Goal: Task Accomplishment & Management: Manage account settings

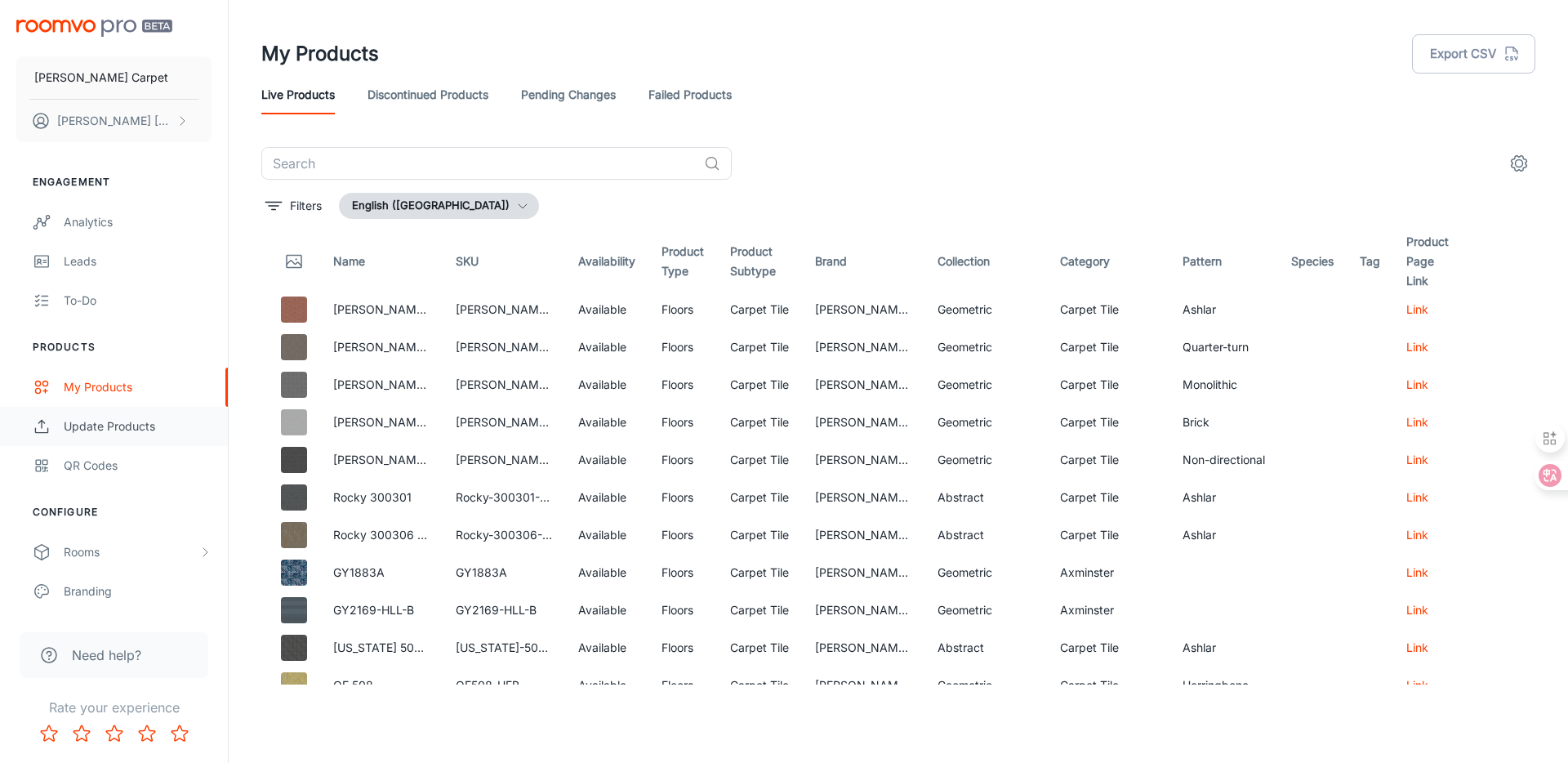
click at [136, 425] on div "Update Products" at bounding box center [138, 426] width 148 height 18
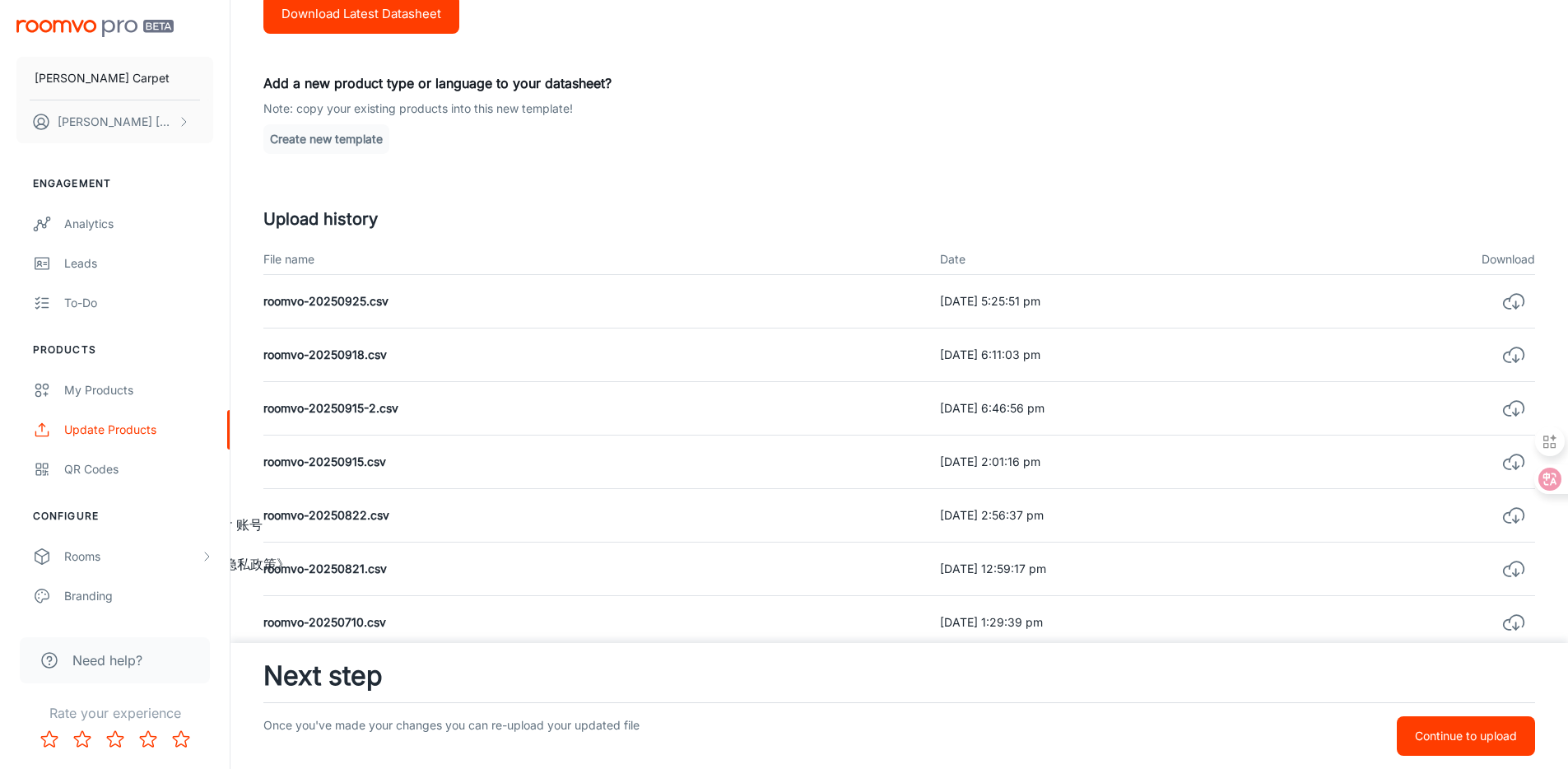
scroll to position [59, 0]
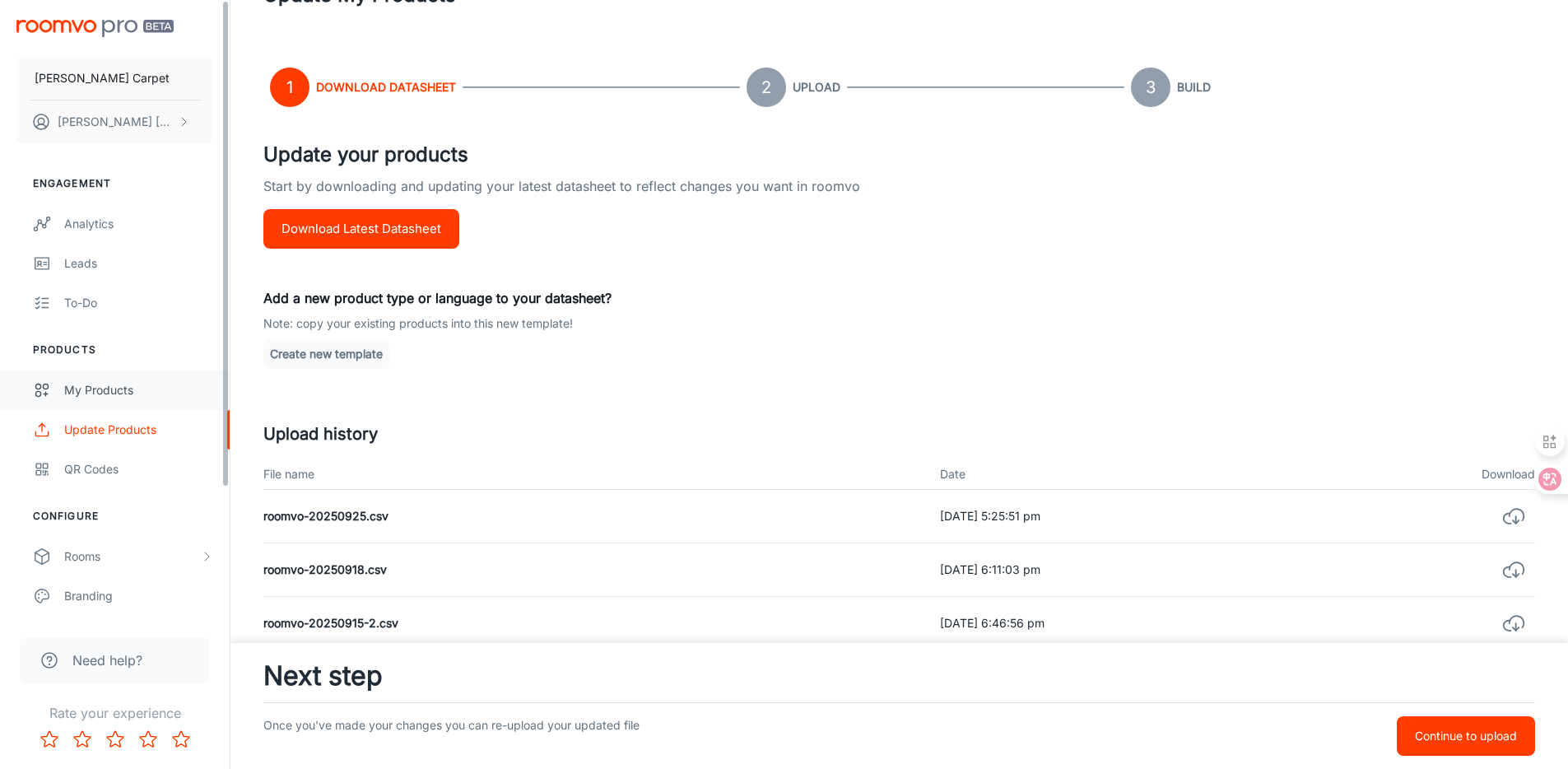
click at [108, 385] on div "My Products" at bounding box center [139, 389] width 149 height 18
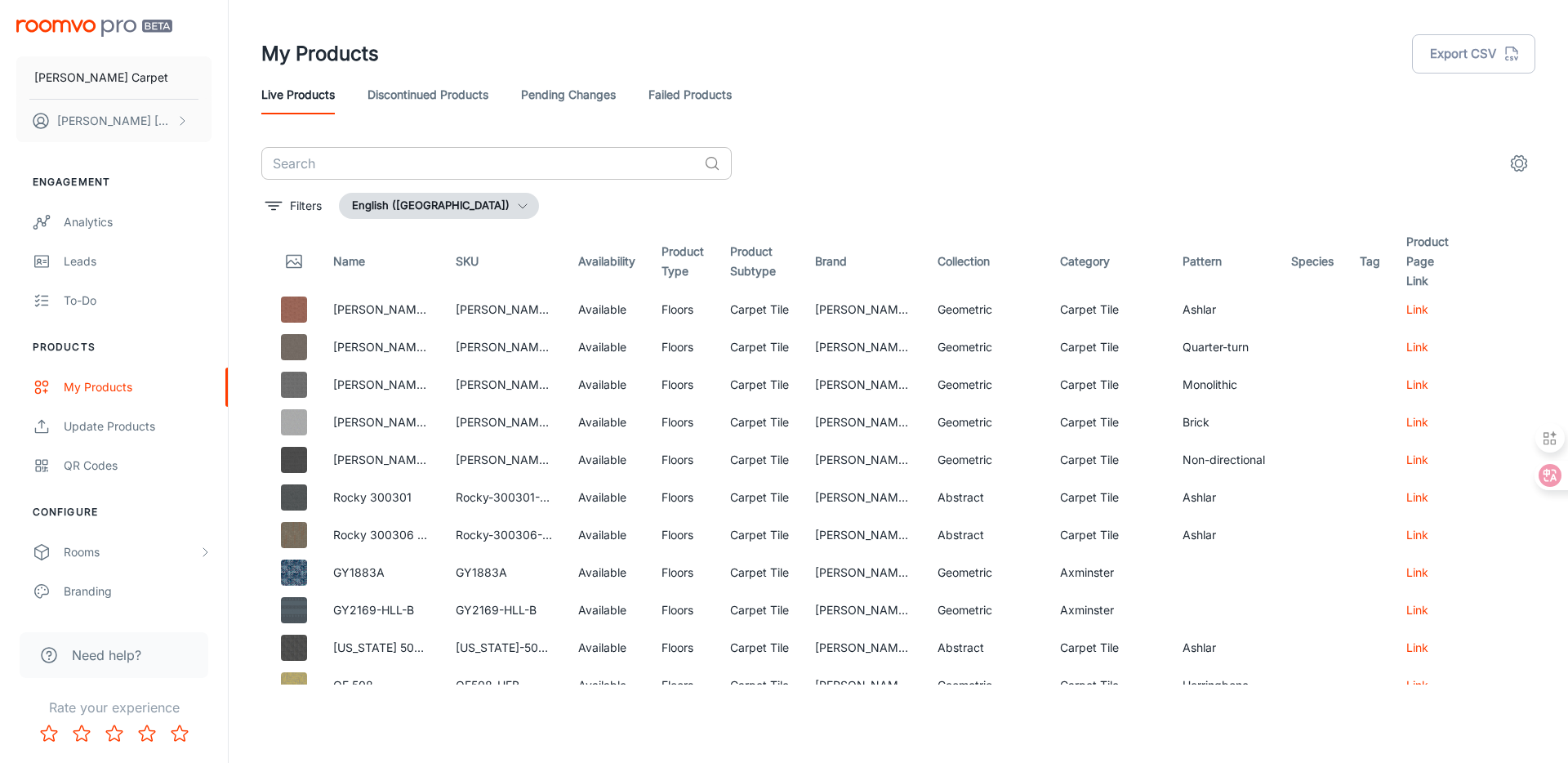
click at [508, 169] on input "text" at bounding box center [479, 163] width 436 height 32
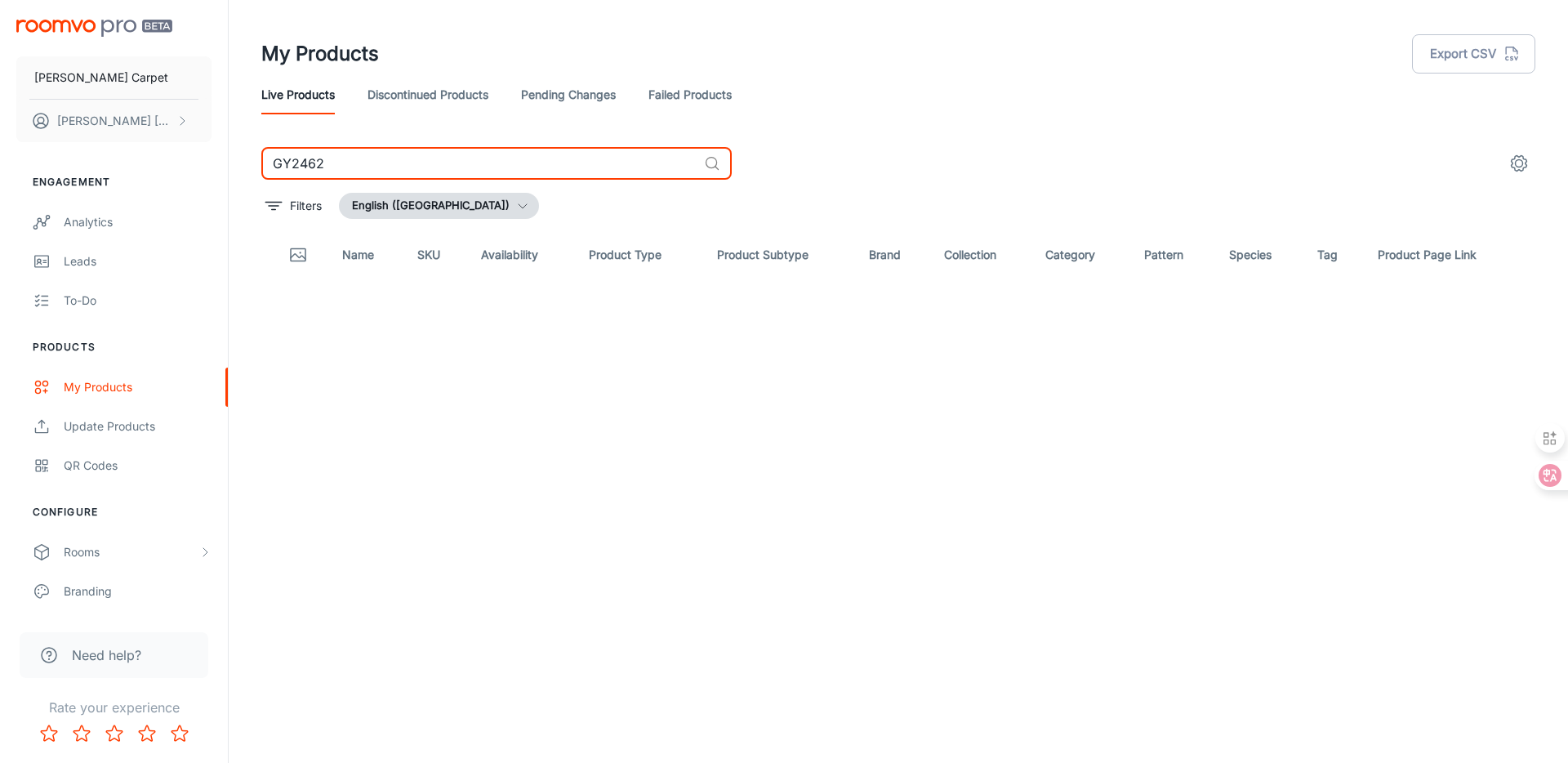
type input "GY2462"
click at [370, 91] on link "Discontinued Products" at bounding box center [428, 94] width 121 height 39
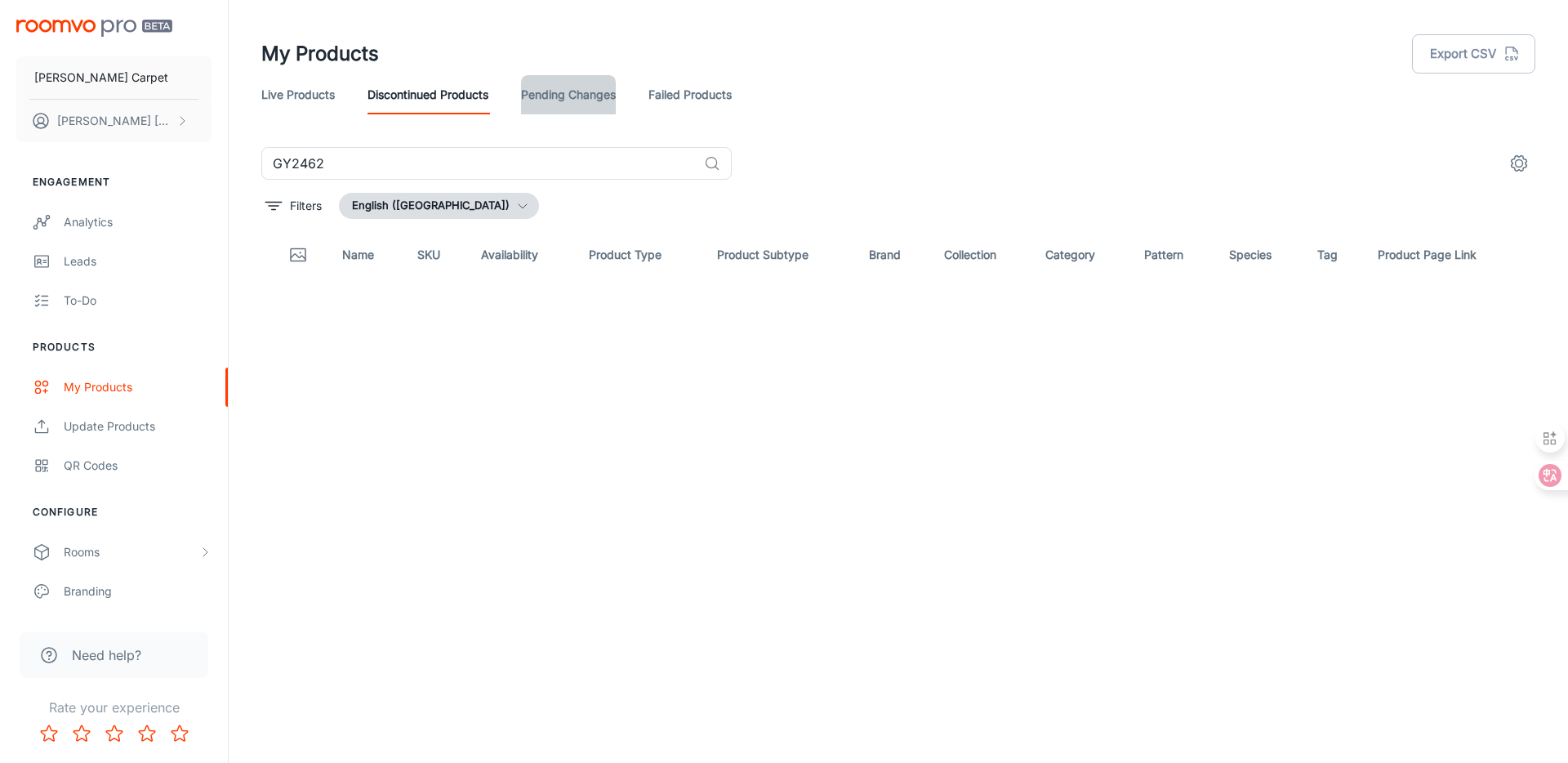
click at [571, 106] on link "Pending Changes" at bounding box center [569, 94] width 94 height 39
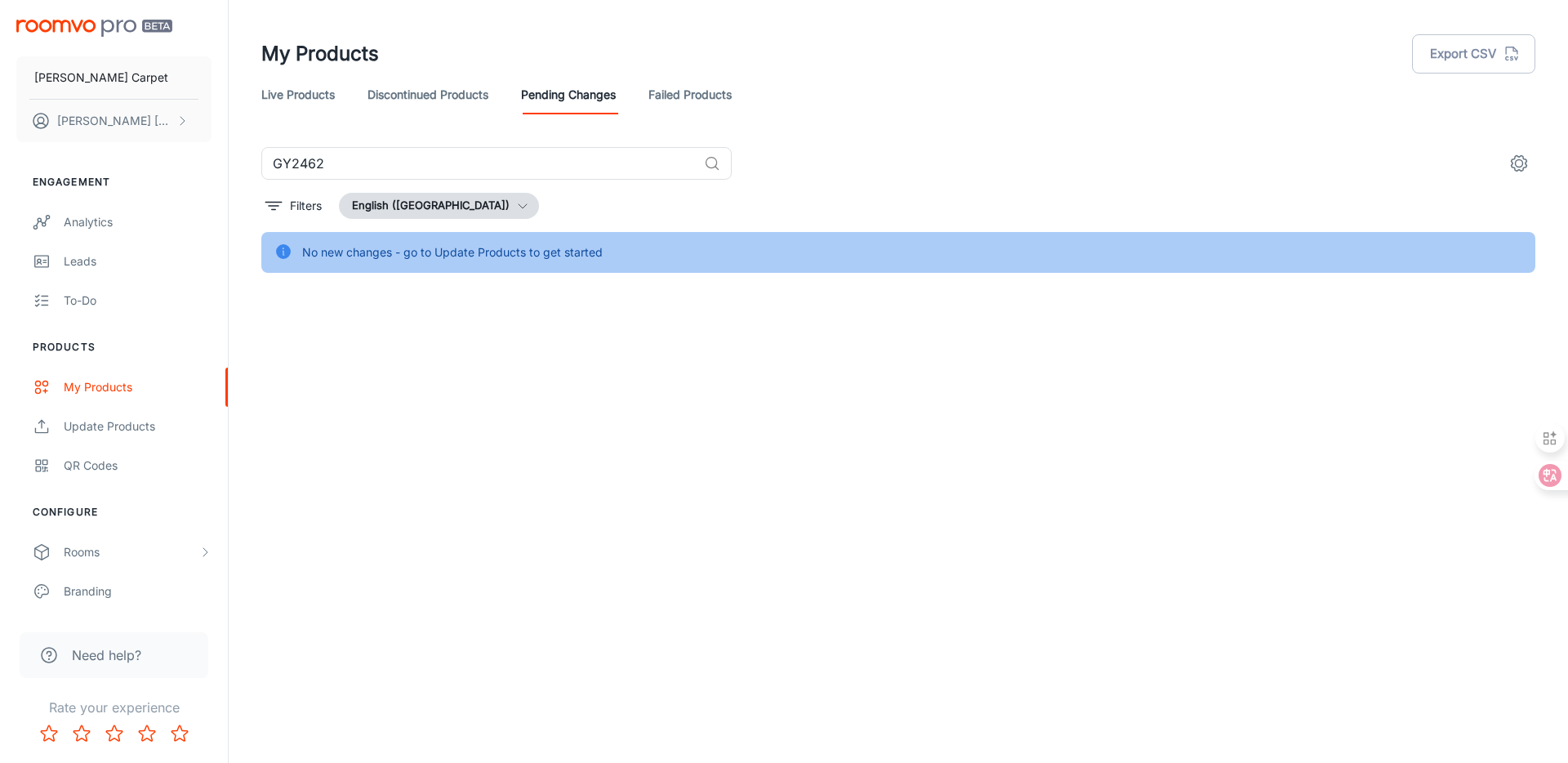
click at [709, 102] on link "Failed Products" at bounding box center [690, 94] width 83 height 39
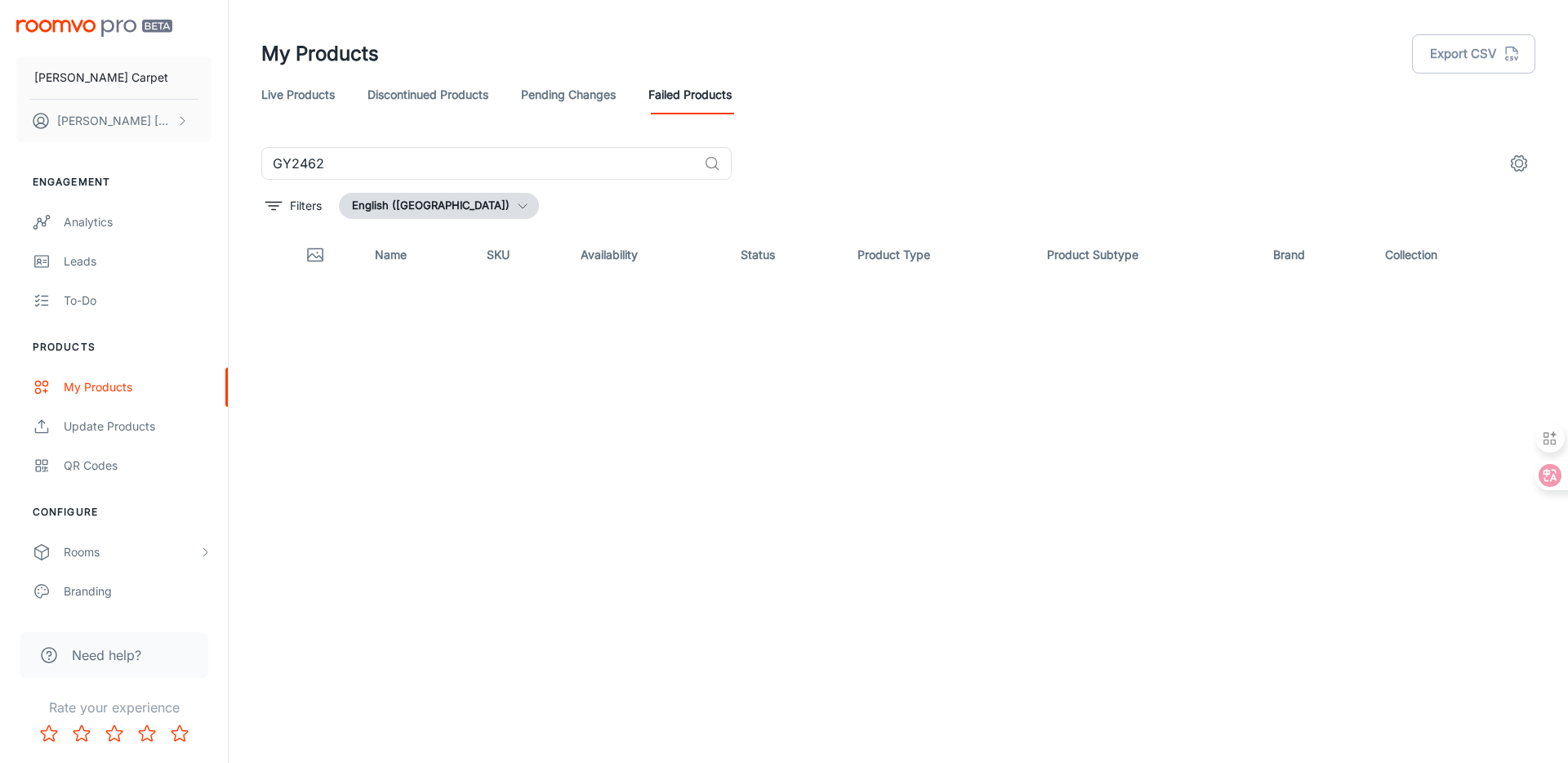
click at [288, 98] on link "Live Products" at bounding box center [297, 94] width 73 height 39
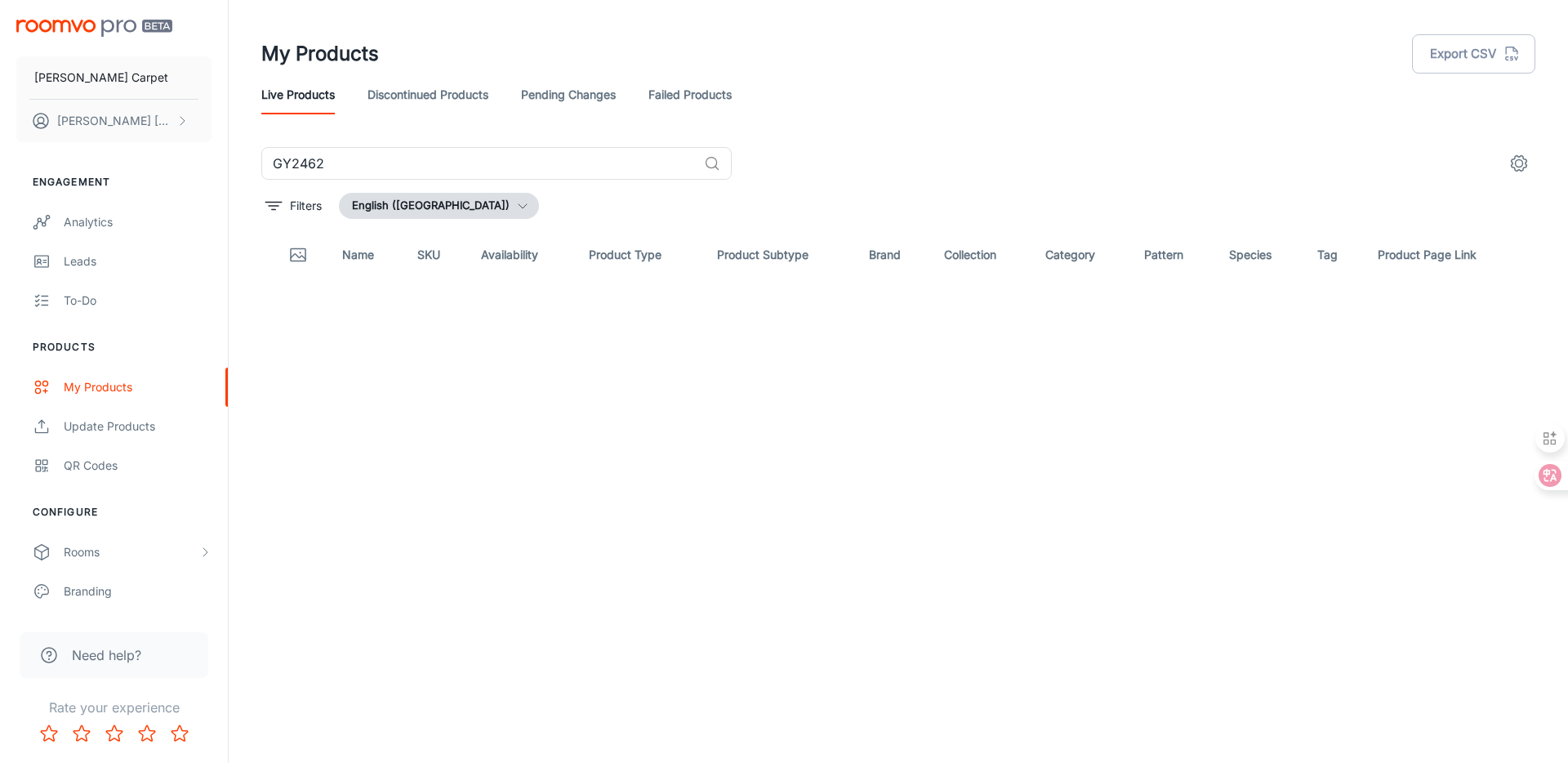
click at [411, 185] on div "GY2462 ​ Filters English ([GEOGRAPHIC_DATA]) Name SKU Availability Product Type…" at bounding box center [898, 416] width 1274 height 537
click at [409, 204] on button "English ([GEOGRAPHIC_DATA])" at bounding box center [439, 206] width 200 height 26
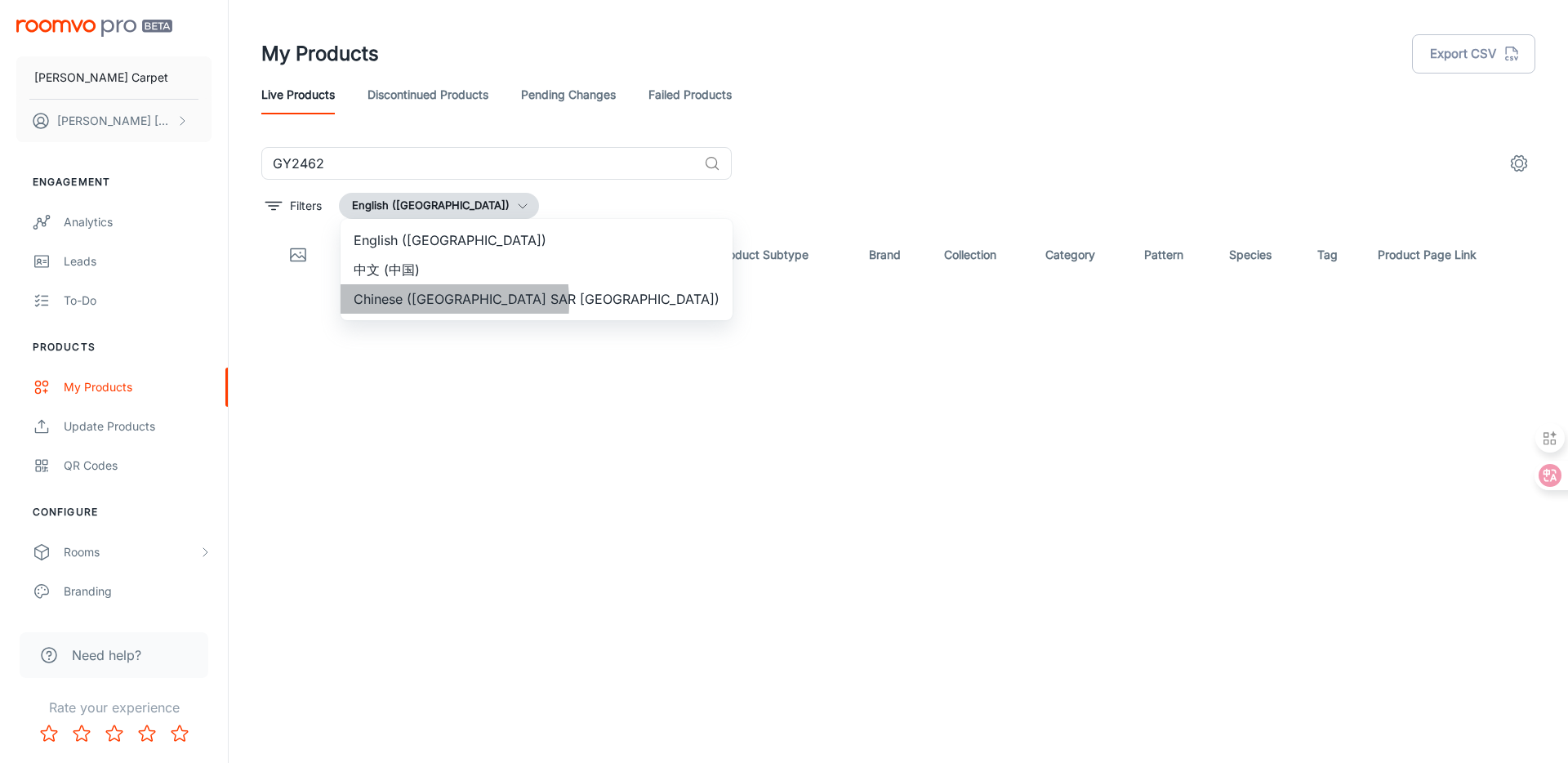
click at [396, 302] on li "Chinese ([GEOGRAPHIC_DATA] SAR [GEOGRAPHIC_DATA])" at bounding box center [536, 299] width 392 height 30
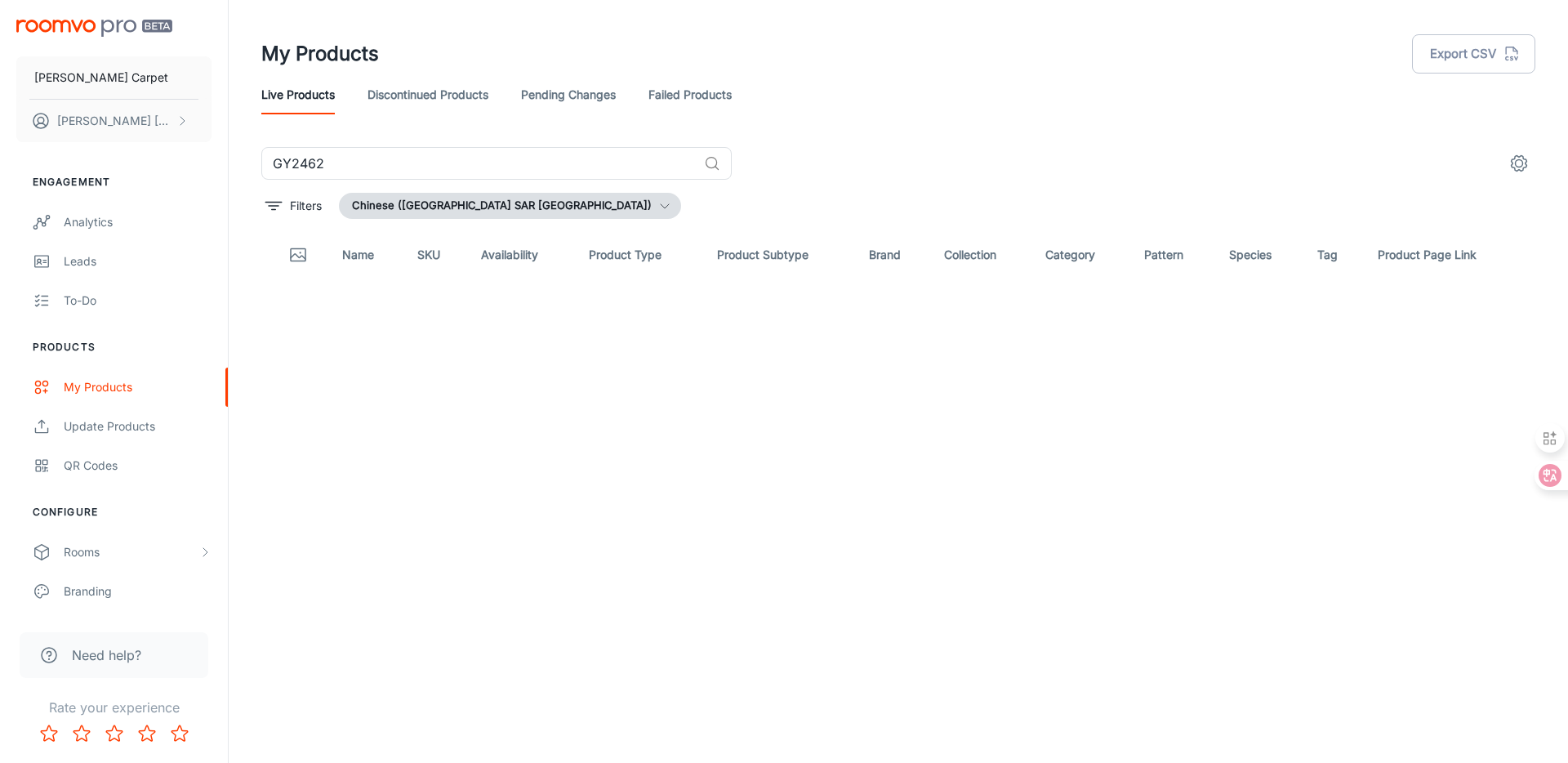
click at [411, 94] on link "Discontinued Products" at bounding box center [428, 94] width 121 height 39
click at [602, 97] on link "Pending Changes" at bounding box center [569, 94] width 94 height 39
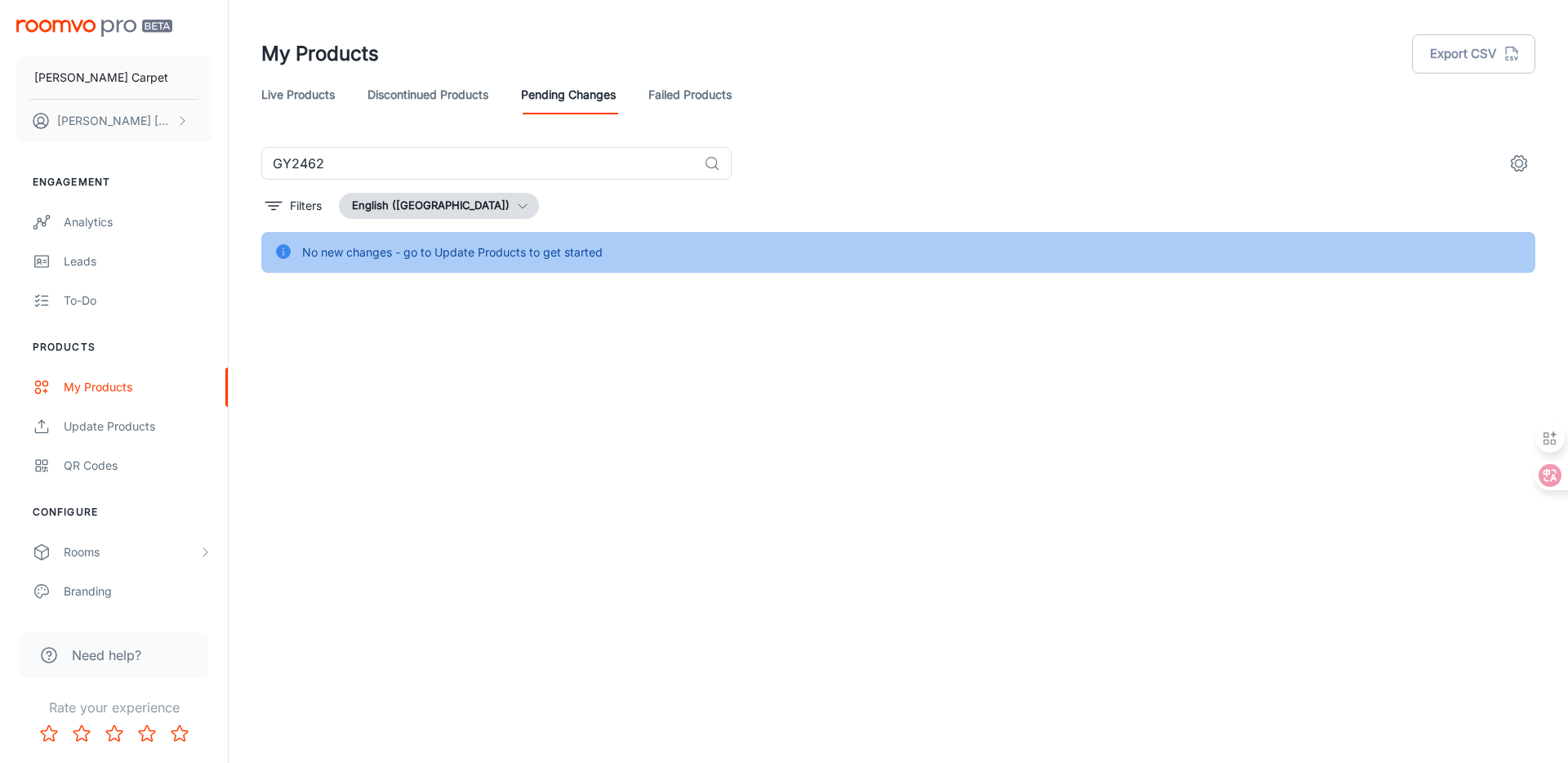
click at [709, 95] on link "Failed Products" at bounding box center [690, 94] width 83 height 39
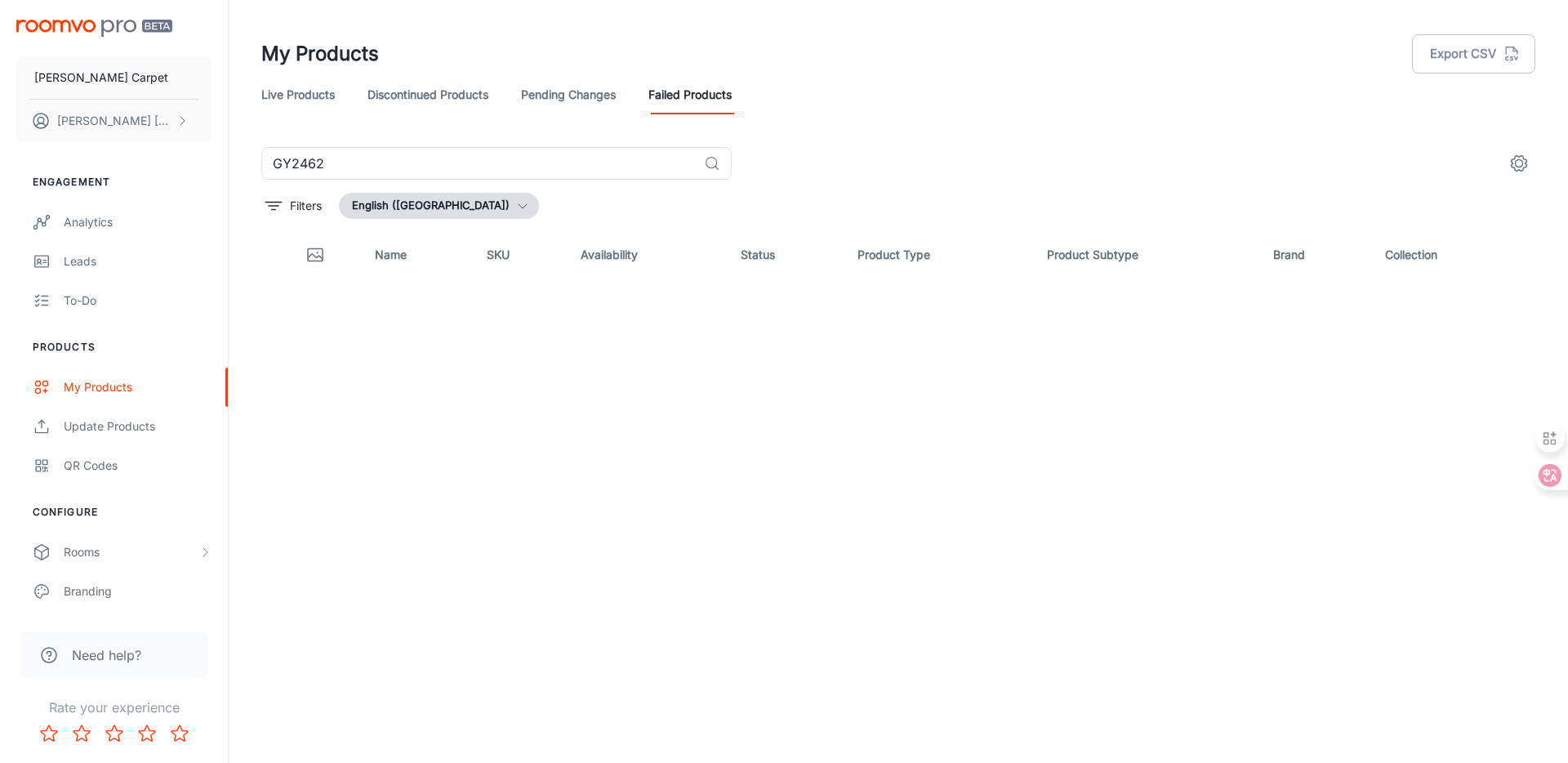
click at [461, 206] on button "English ([GEOGRAPHIC_DATA])" at bounding box center [439, 206] width 200 height 26
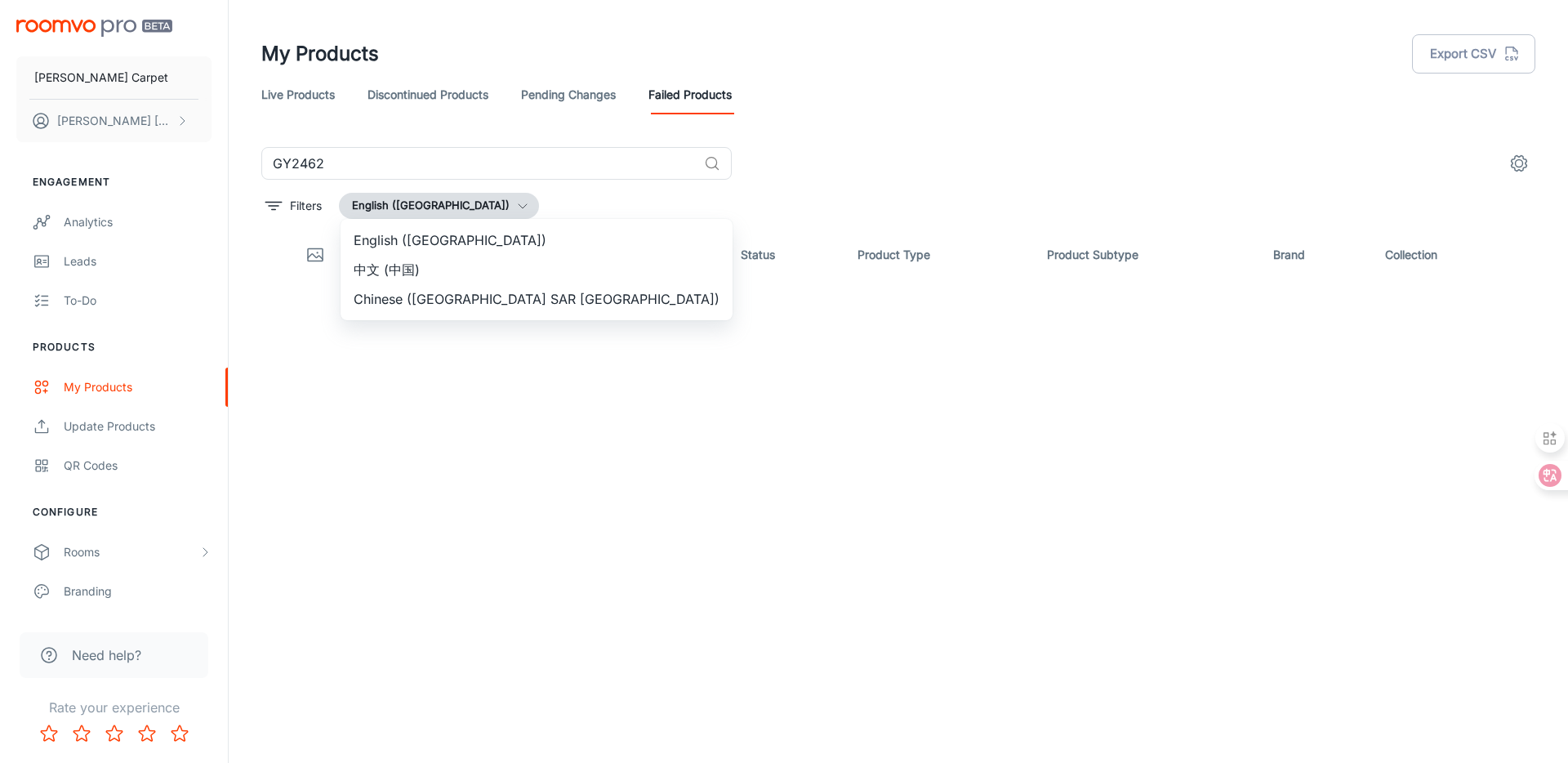
click at [398, 307] on li "Chinese ([GEOGRAPHIC_DATA] SAR [GEOGRAPHIC_DATA])" at bounding box center [536, 299] width 392 height 30
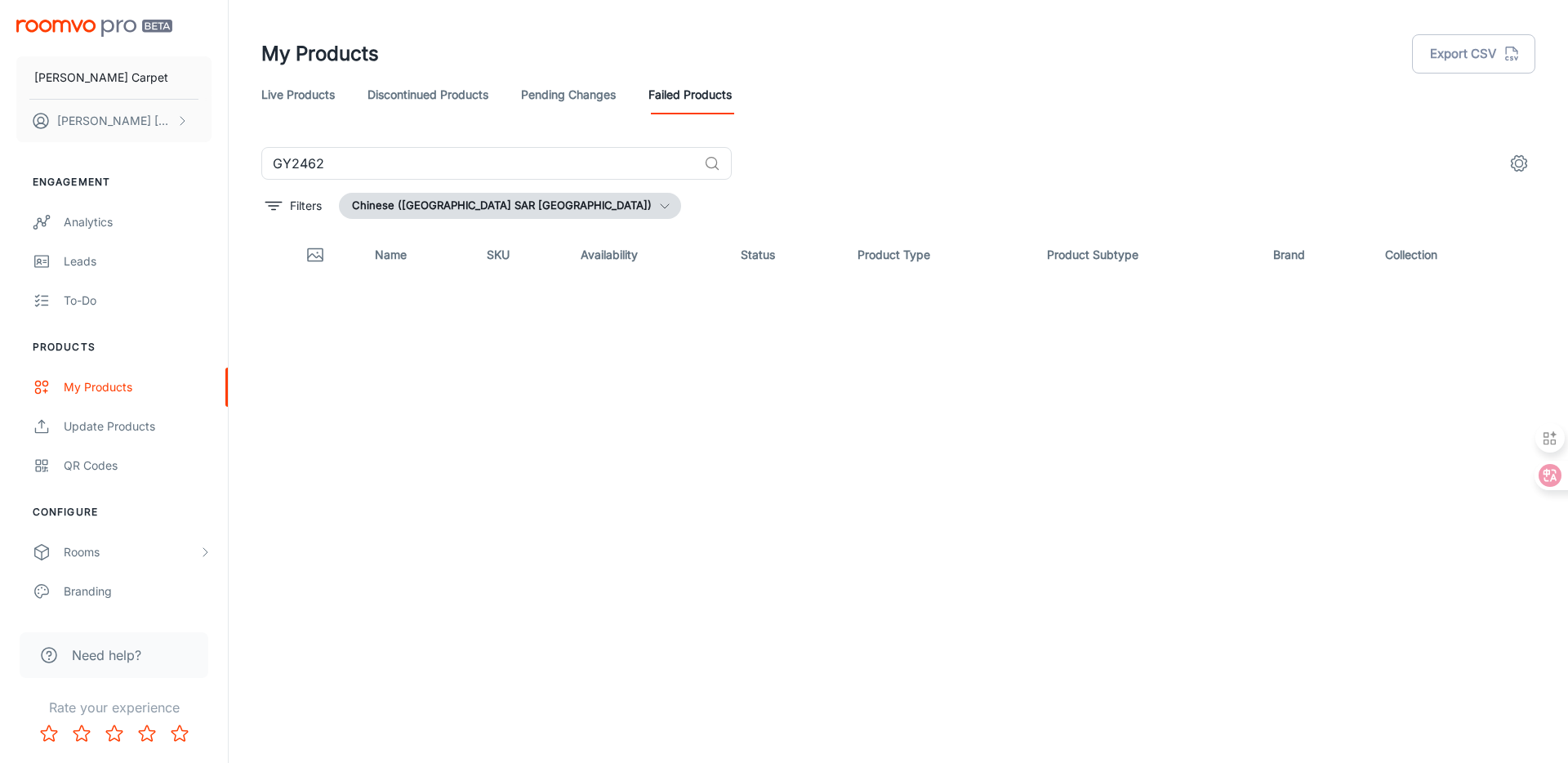
click at [453, 205] on button "Chinese ([GEOGRAPHIC_DATA] SAR [GEOGRAPHIC_DATA])" at bounding box center [510, 206] width 343 height 26
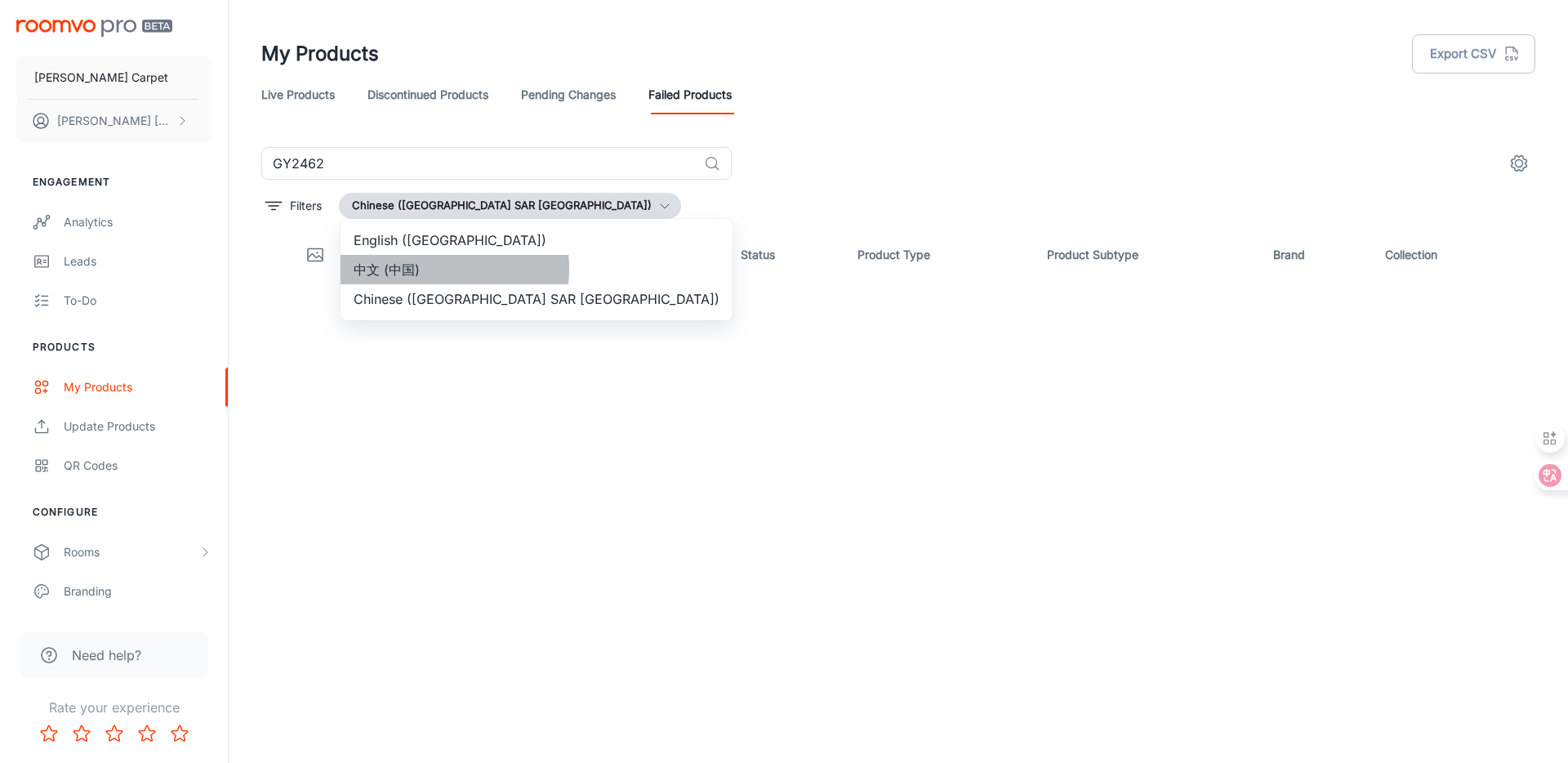
click at [413, 269] on li "中文 (中国)" at bounding box center [536, 269] width 392 height 30
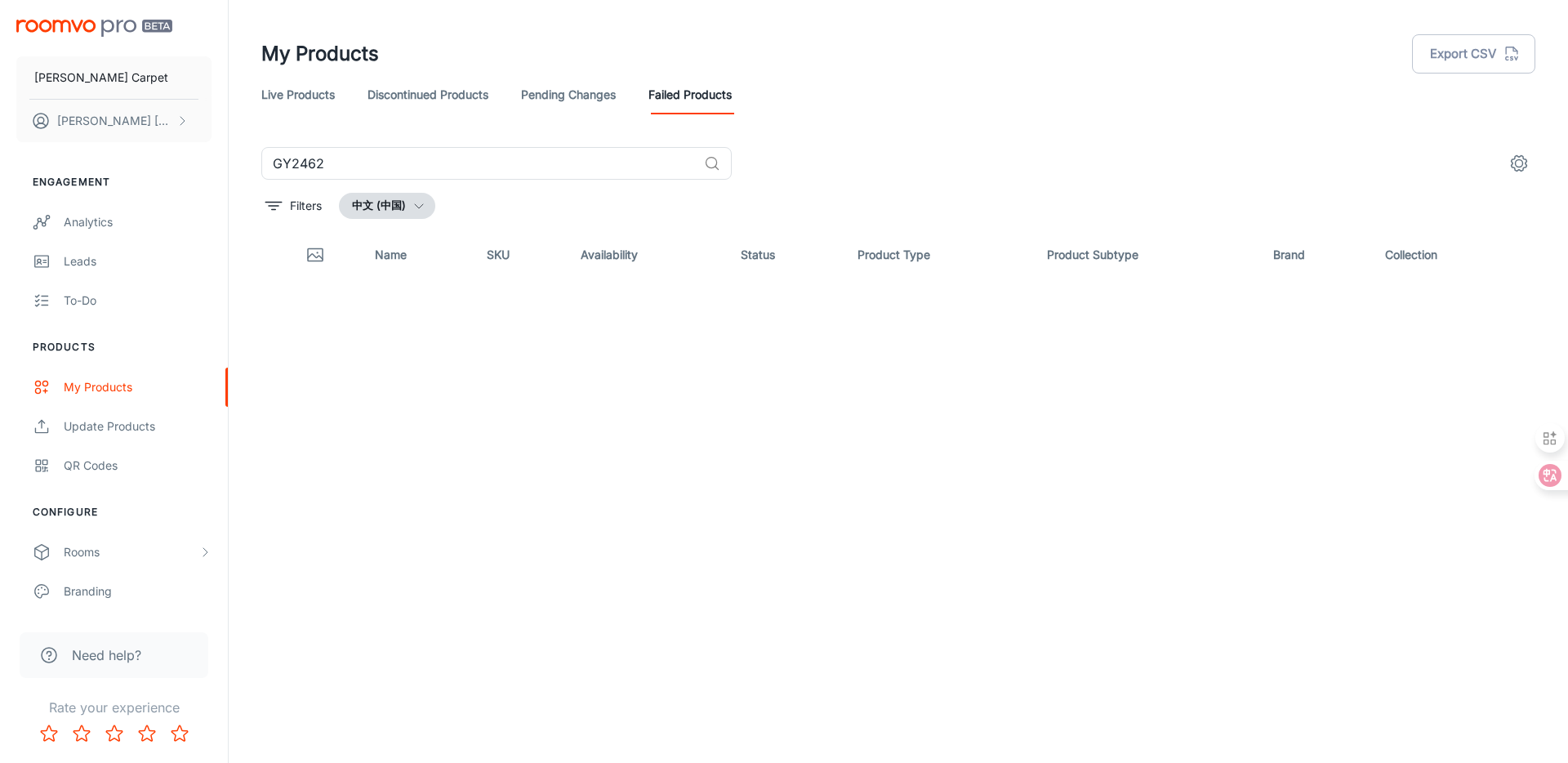
click at [558, 99] on link "Pending Changes" at bounding box center [569, 94] width 94 height 39
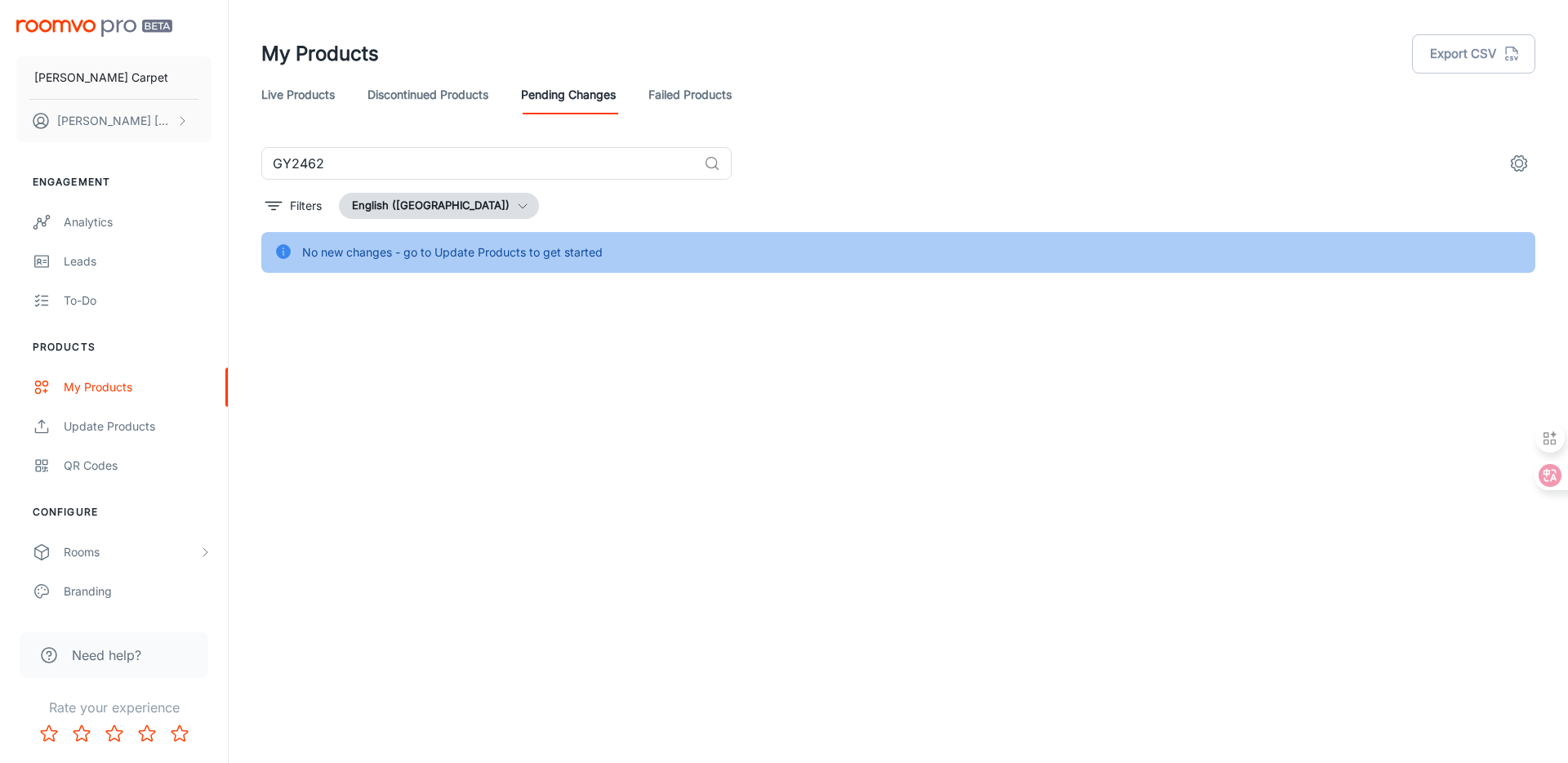
click at [394, 202] on button "English ([GEOGRAPHIC_DATA])" at bounding box center [439, 206] width 200 height 26
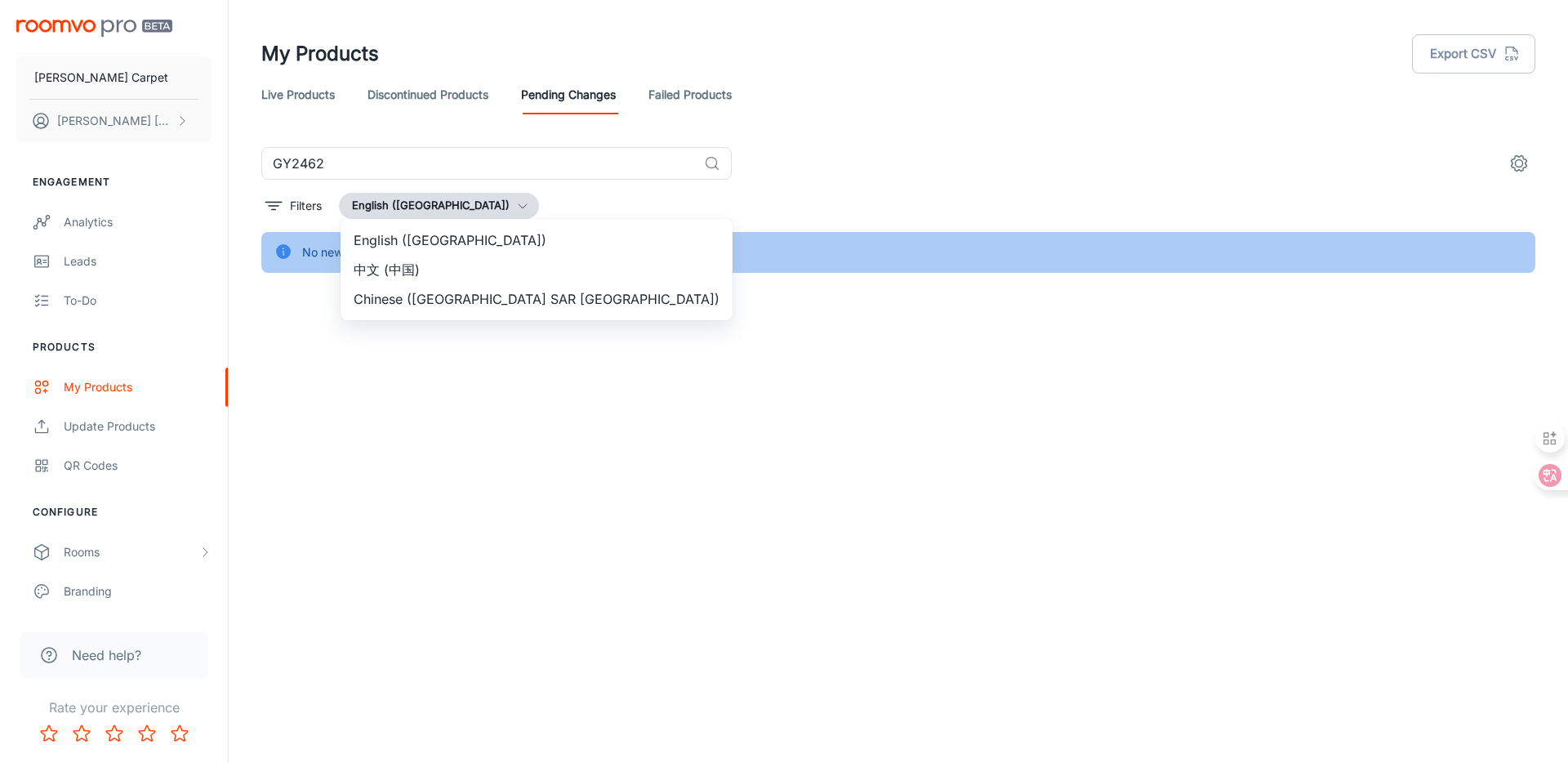
click at [377, 269] on li "中文 (中国)" at bounding box center [536, 269] width 392 height 30
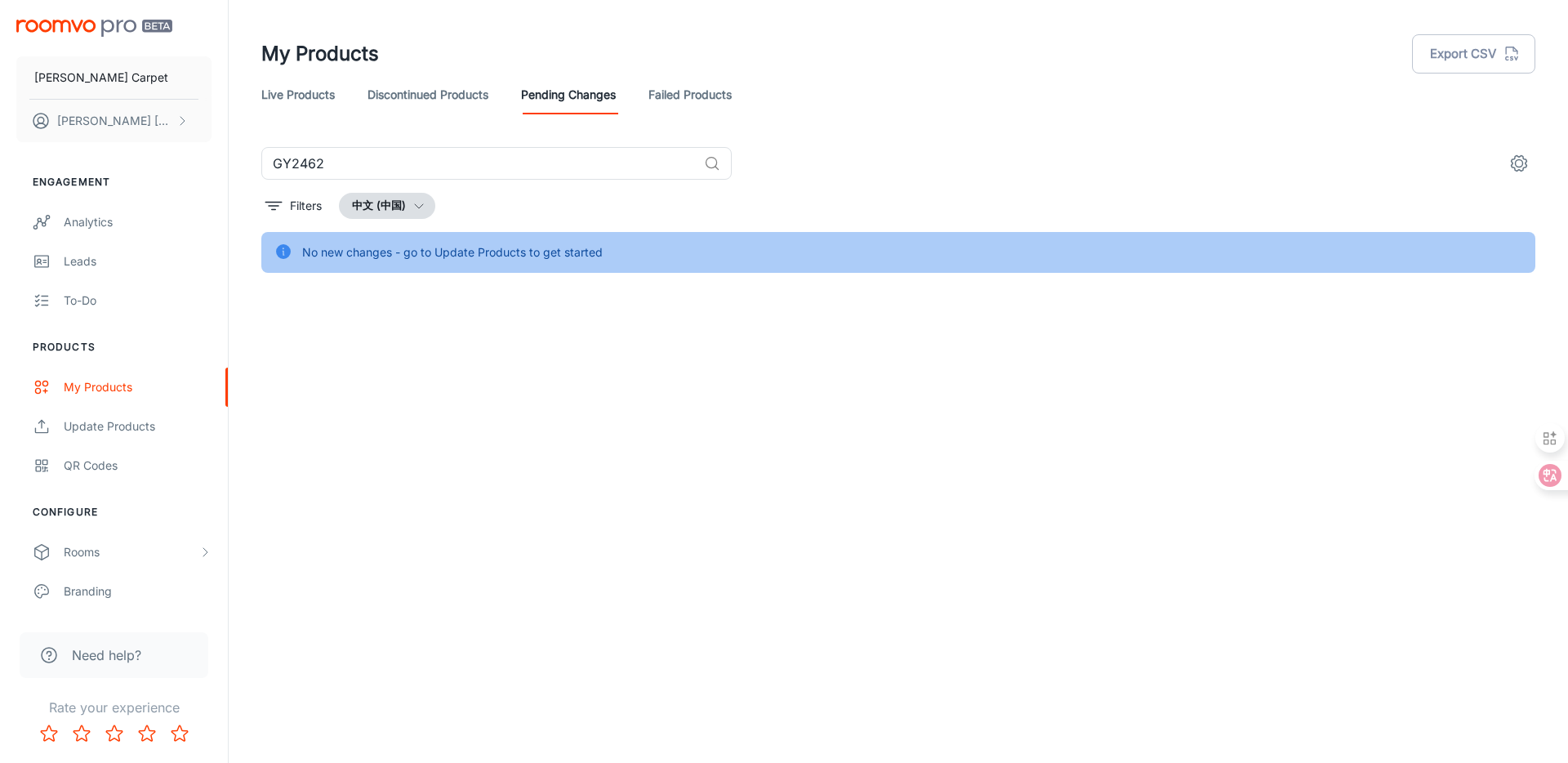
click at [450, 82] on link "Discontinued Products" at bounding box center [428, 94] width 121 height 39
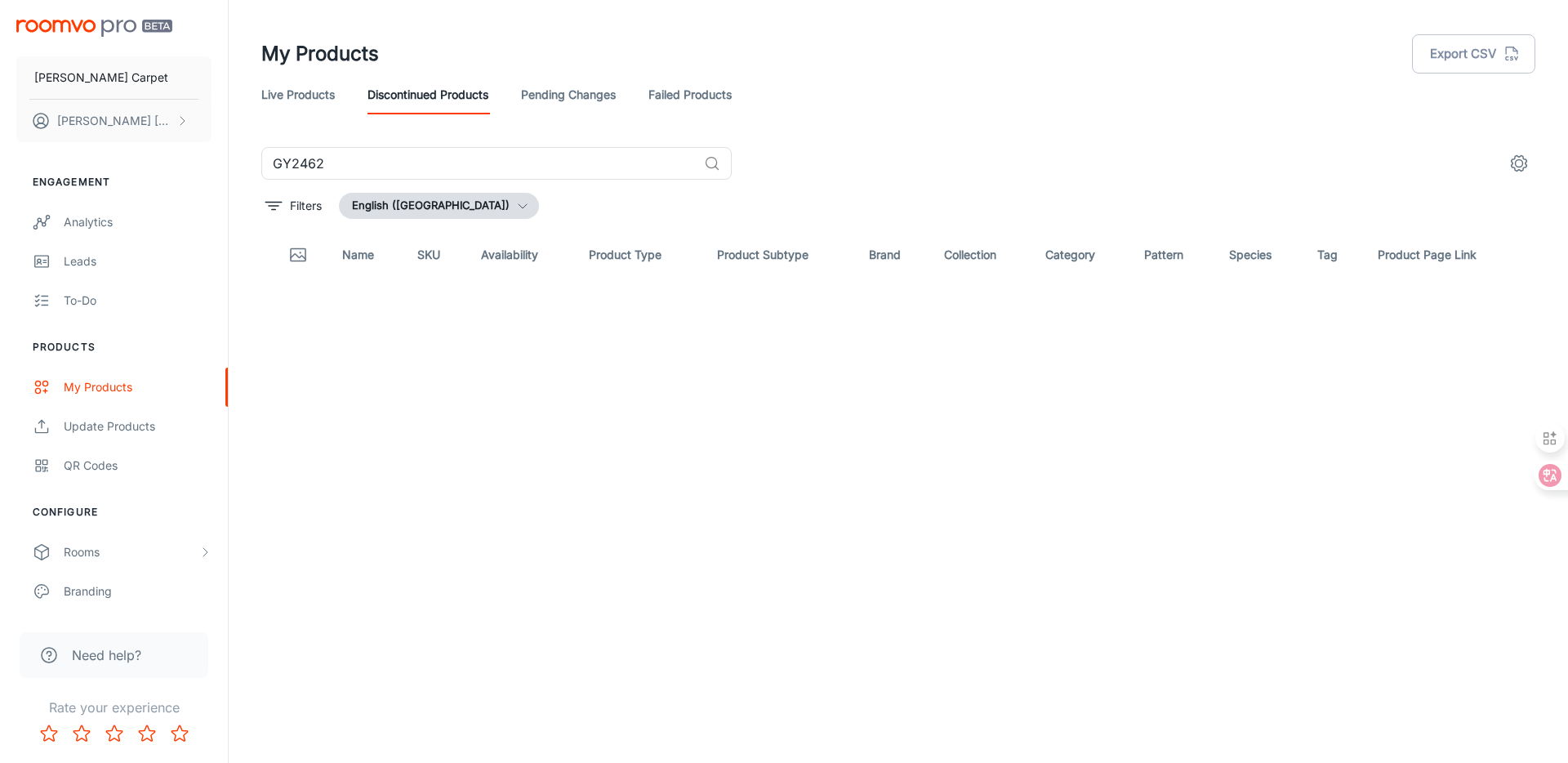
click at [360, 211] on button "English ([GEOGRAPHIC_DATA])" at bounding box center [439, 206] width 200 height 26
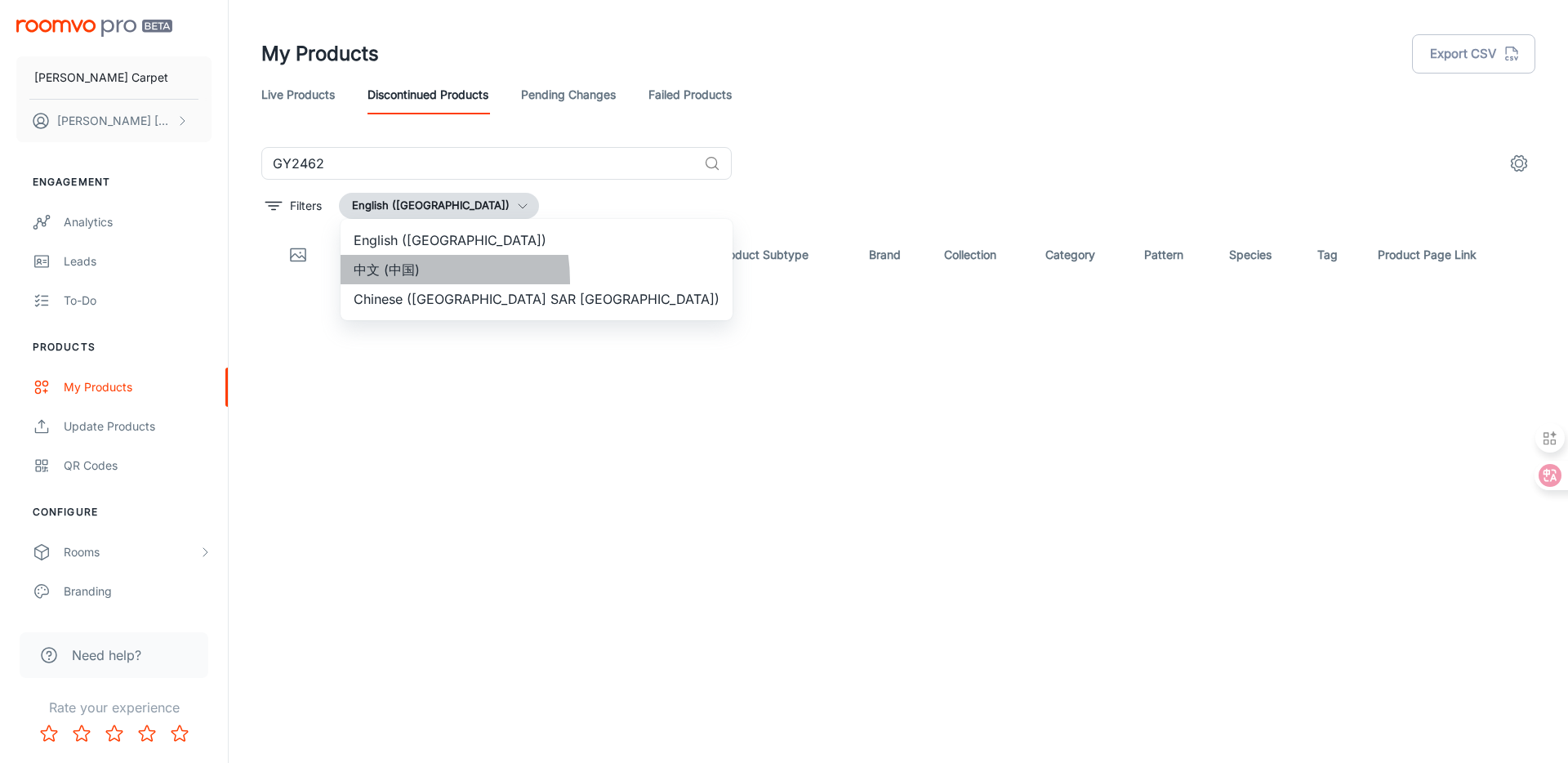
click at [370, 281] on li "中文 (中国)" at bounding box center [536, 269] width 392 height 30
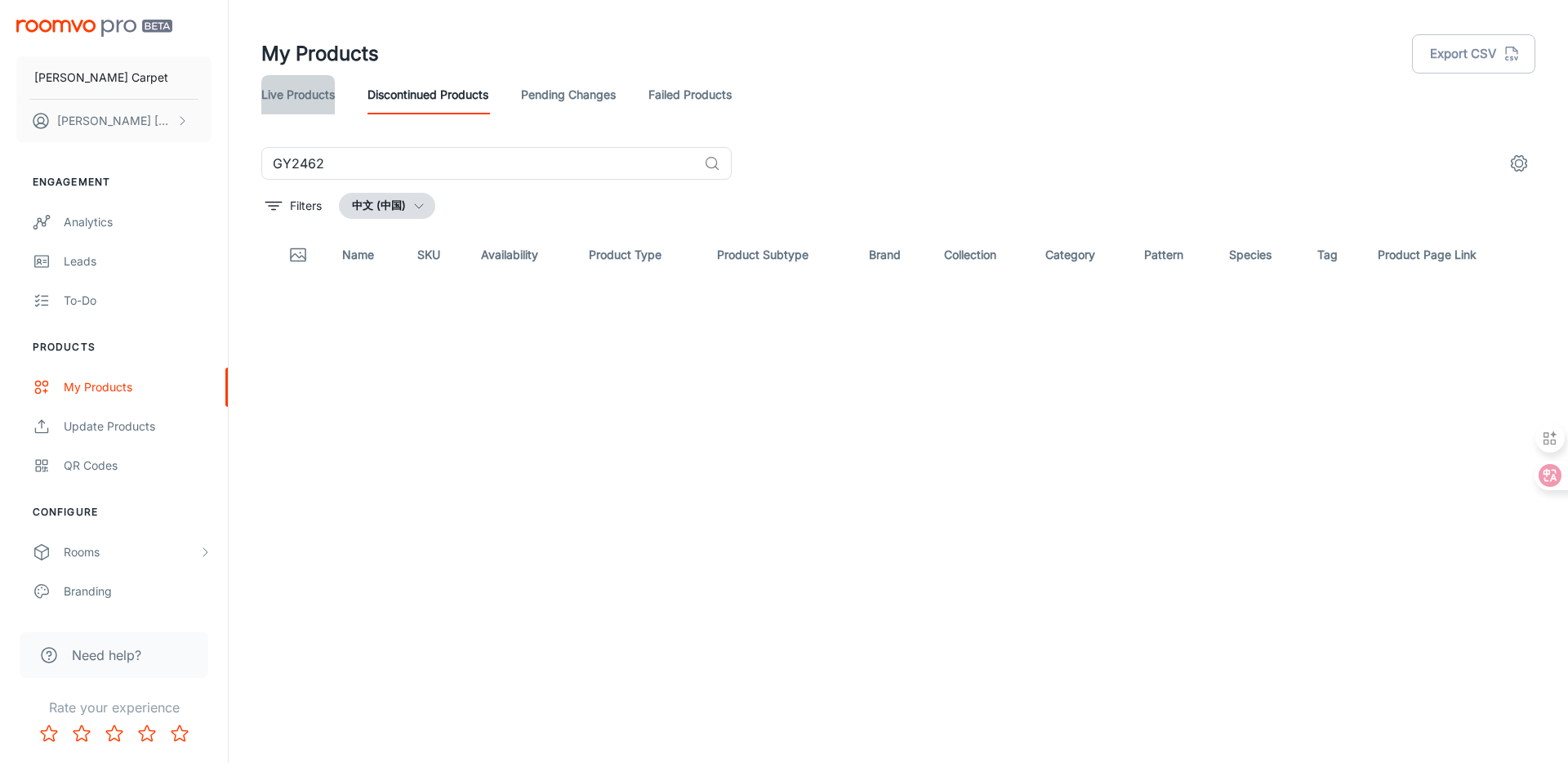
click at [300, 83] on link "Live Products" at bounding box center [297, 94] width 73 height 39
click at [358, 216] on button "Chinese ([GEOGRAPHIC_DATA] SAR [GEOGRAPHIC_DATA])" at bounding box center [510, 206] width 343 height 26
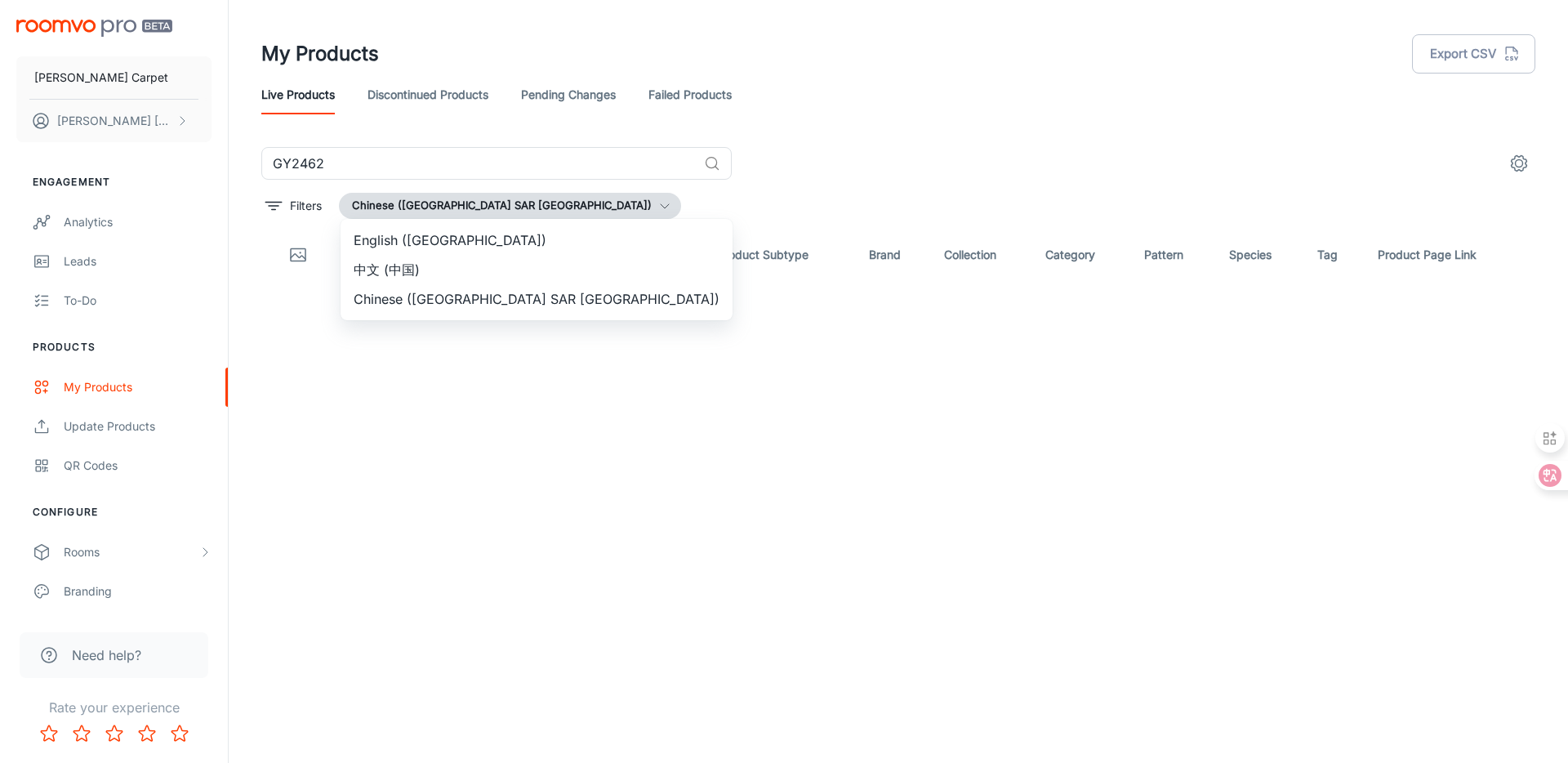
click at [374, 262] on li "中文 (中国)" at bounding box center [536, 269] width 392 height 30
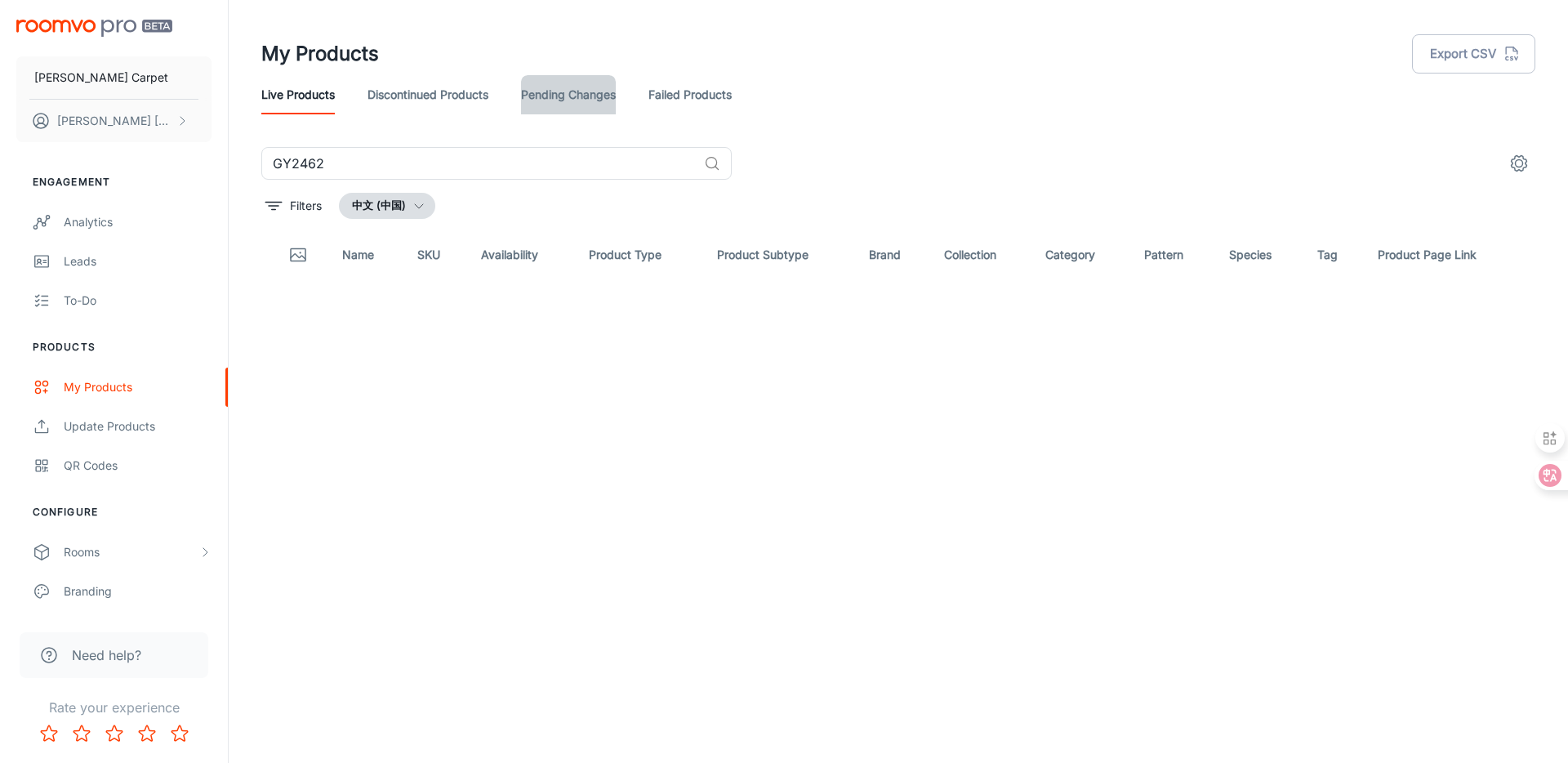
click at [570, 100] on link "Pending Changes" at bounding box center [569, 94] width 94 height 39
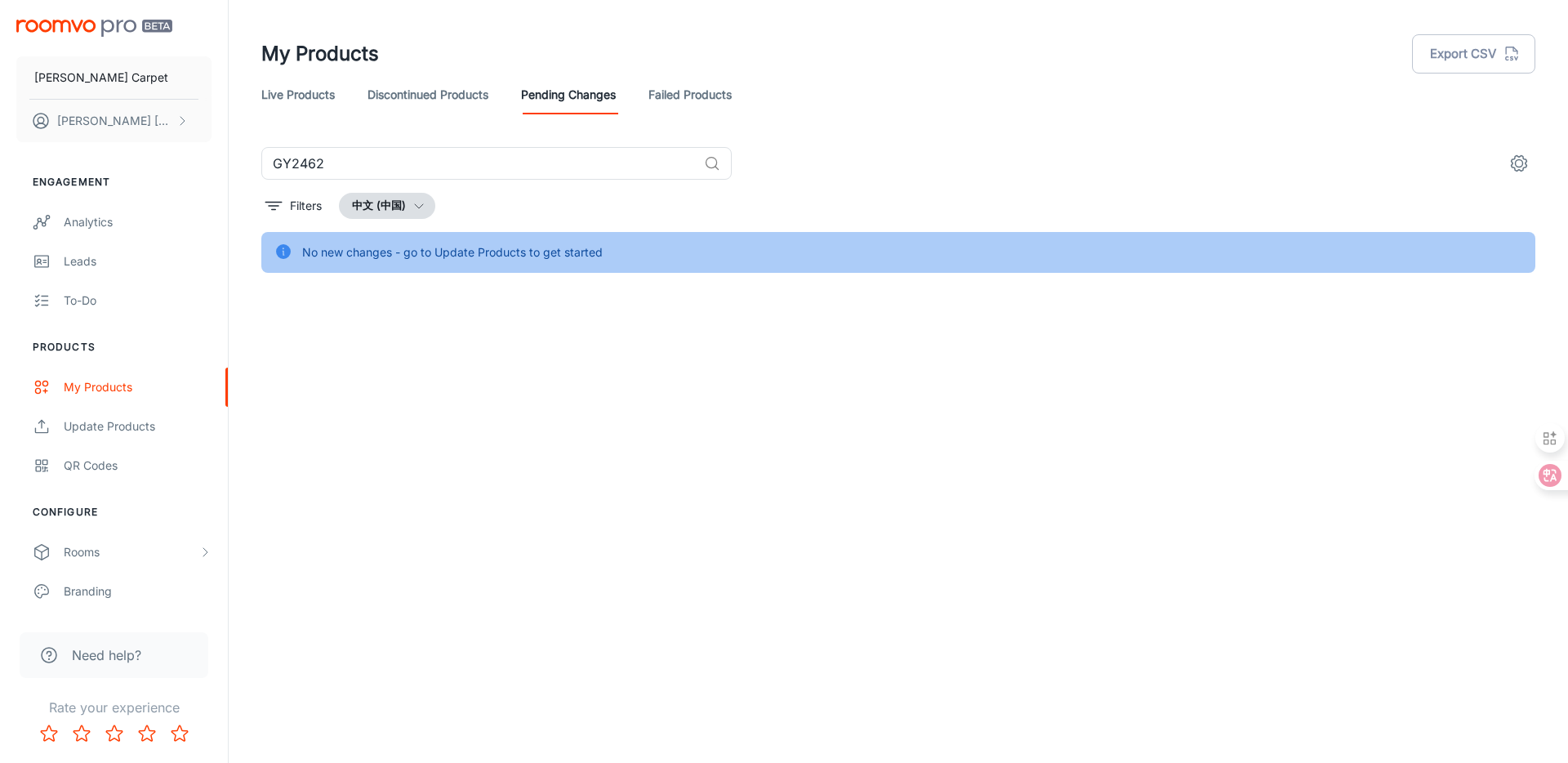
click at [345, 205] on button "中文 (中国)" at bounding box center [387, 206] width 96 height 26
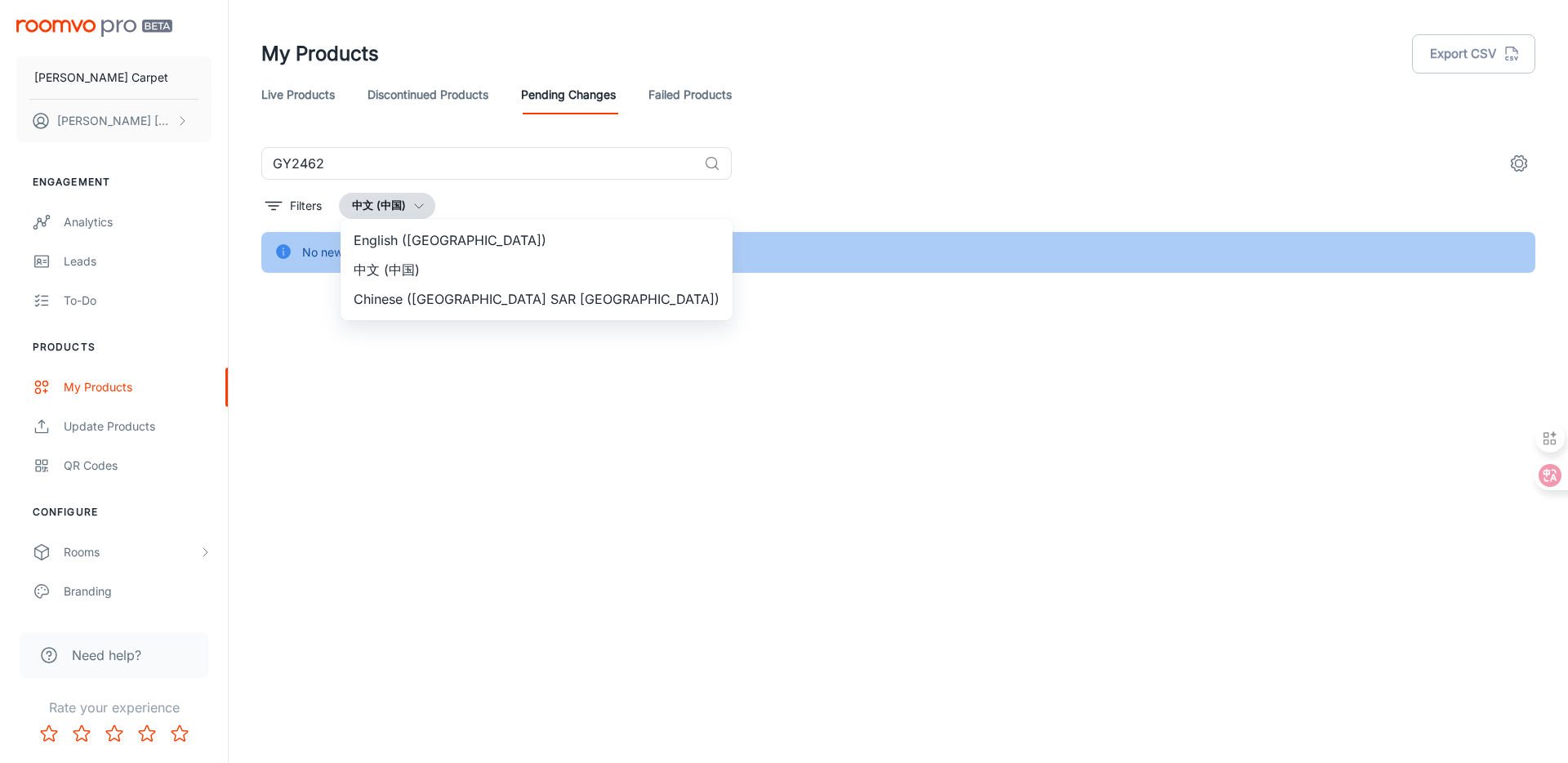
click at [368, 273] on li "中文 (中国)" at bounding box center [536, 269] width 392 height 30
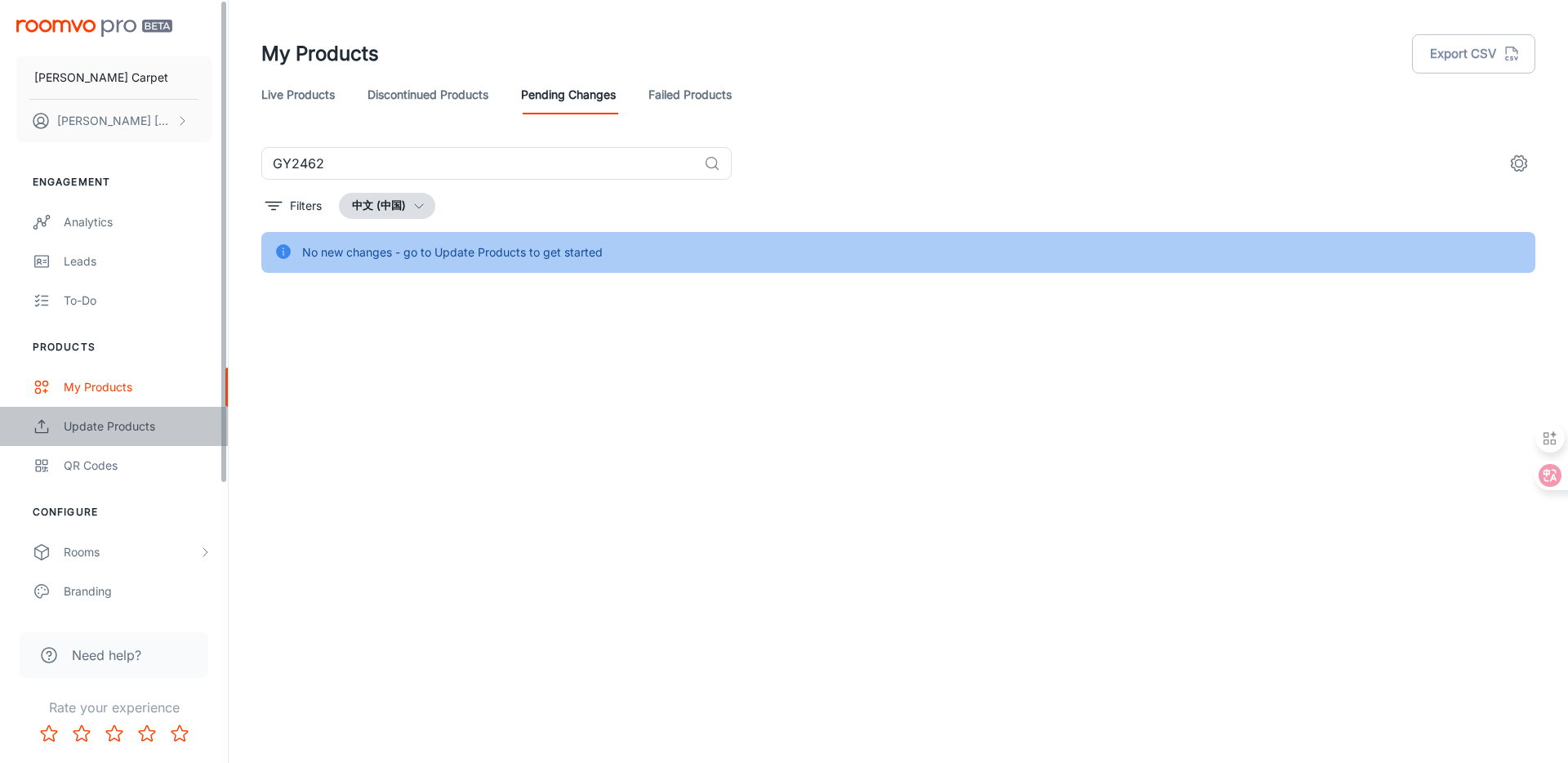
click at [174, 420] on div "Update Products" at bounding box center [138, 426] width 148 height 18
